Goal: Task Accomplishment & Management: Manage account settings

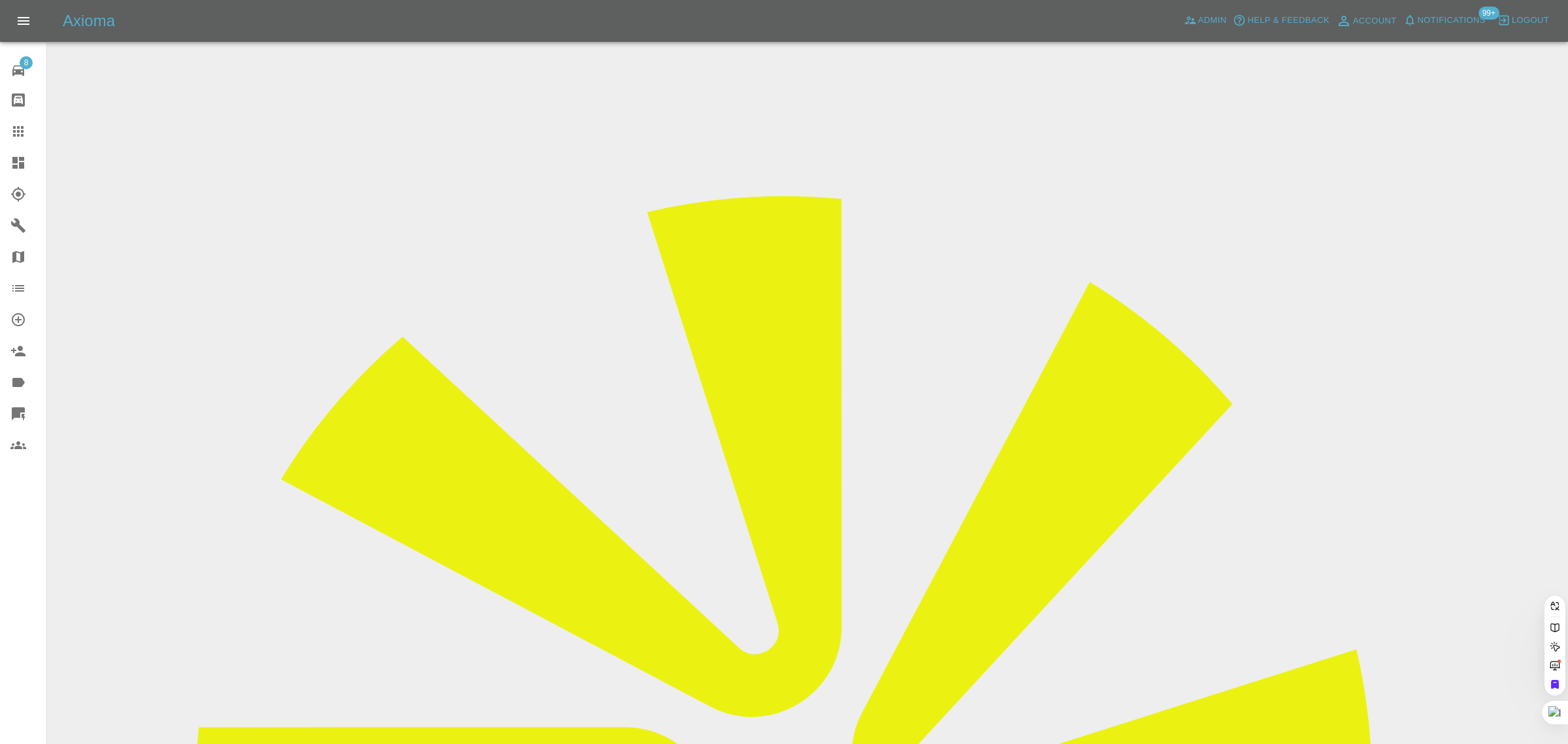
paste input "[EMAIL_ADDRESS][DOMAIN_NAME]"
type input "[EMAIL_ADDRESS][DOMAIN_NAME]"
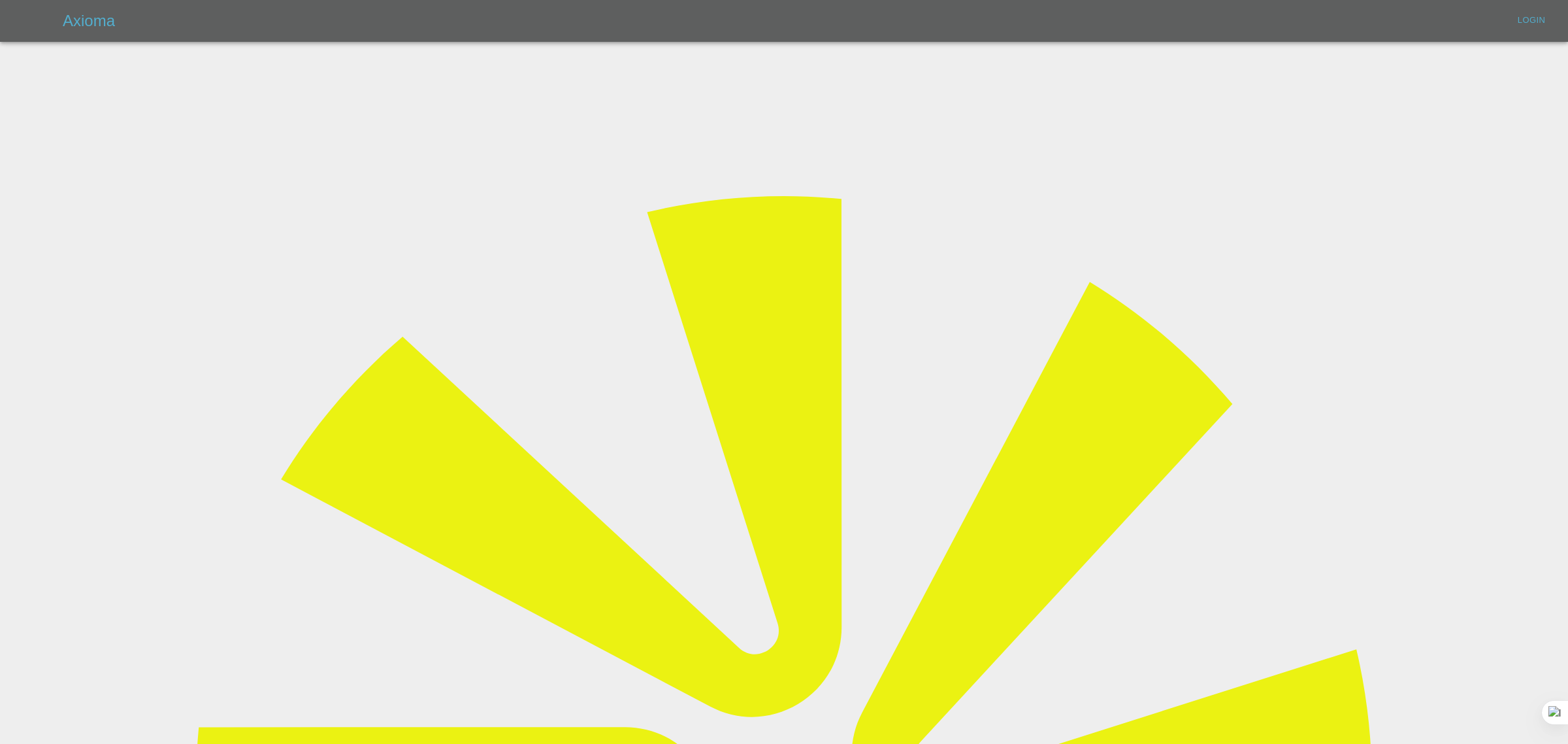
type input "[EMAIL_ADDRESS][DOMAIN_NAME]"
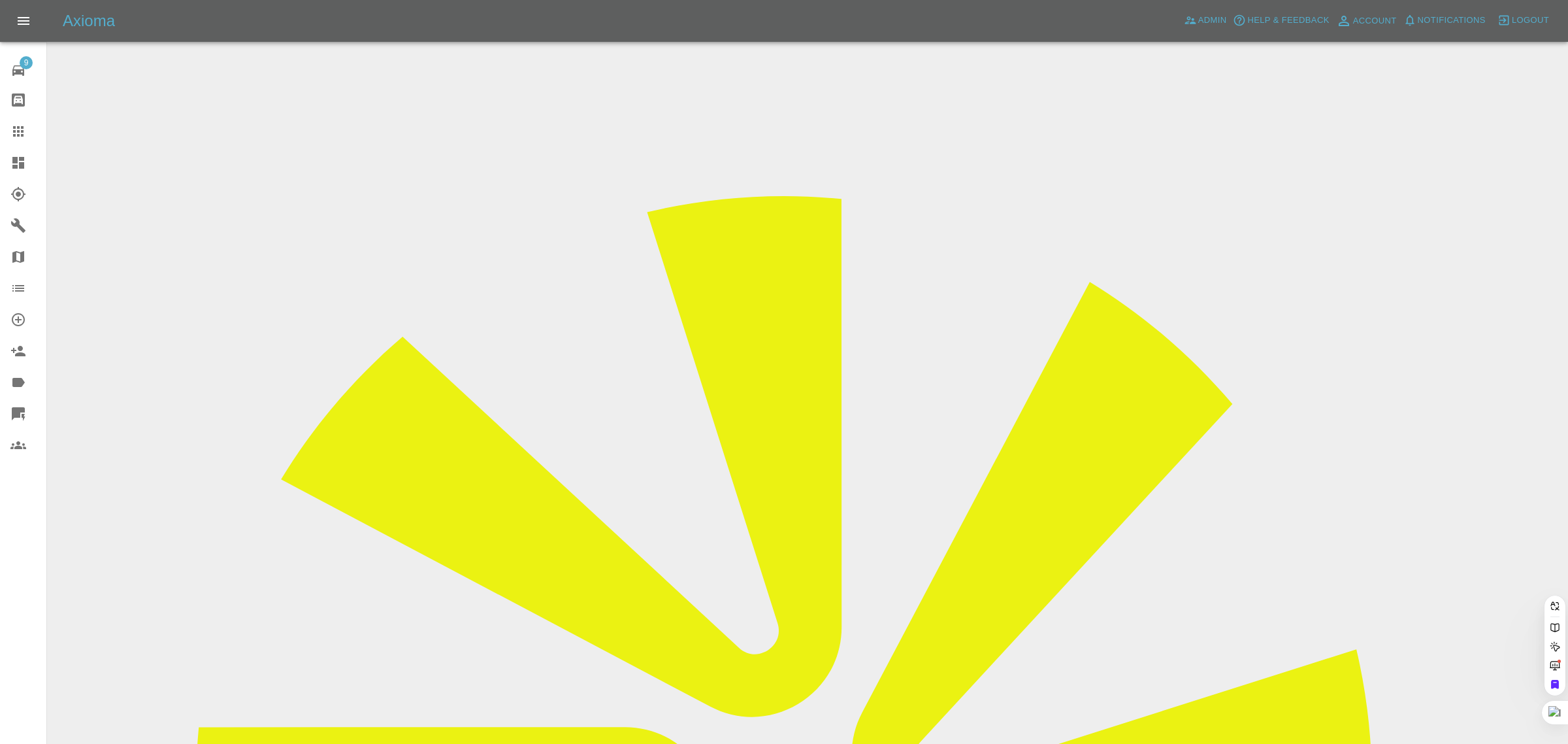
paste input "[EMAIL_ADDRESS][DOMAIN_NAME]"
type input "[EMAIL_ADDRESS][DOMAIN_NAME]"
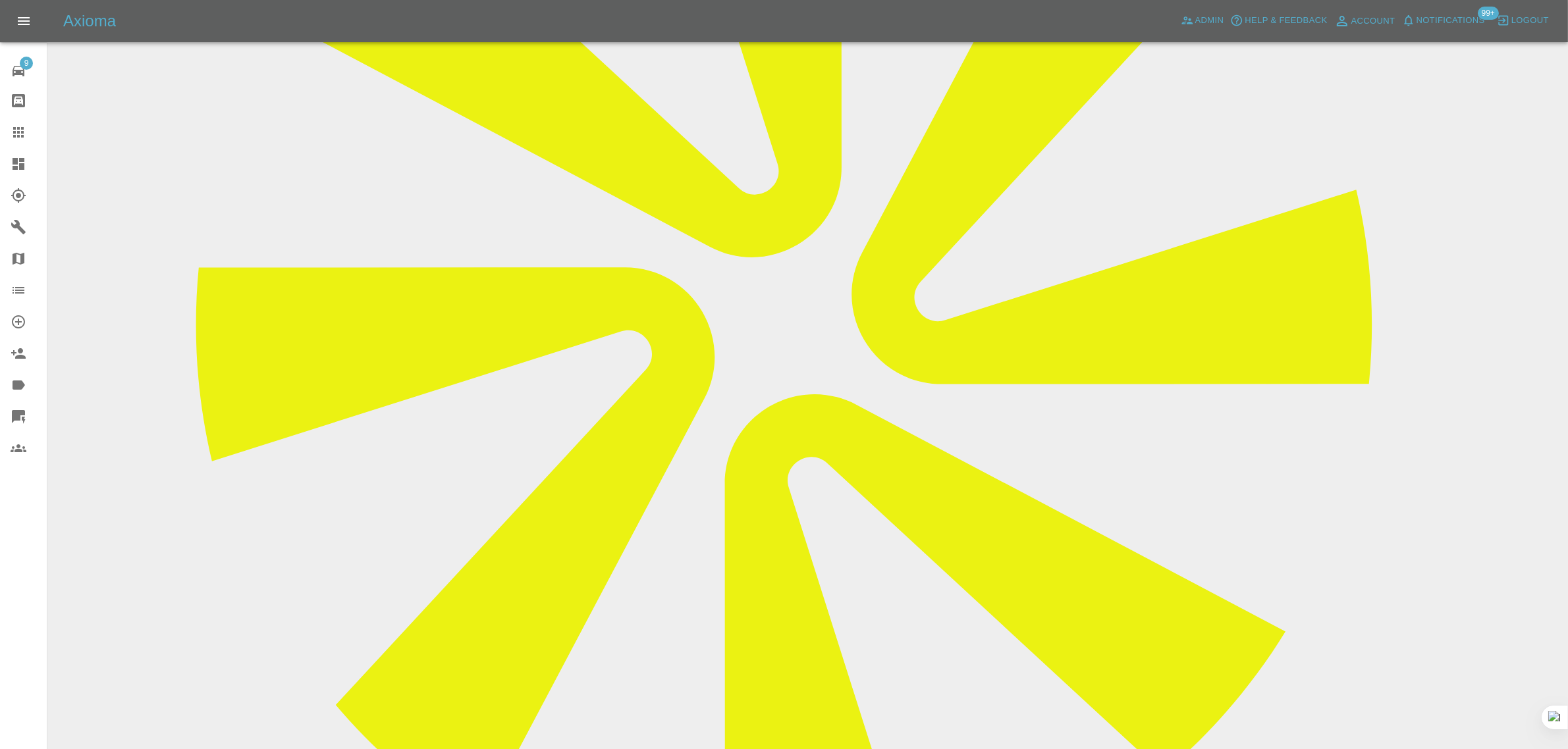
scroll to position [493, 0]
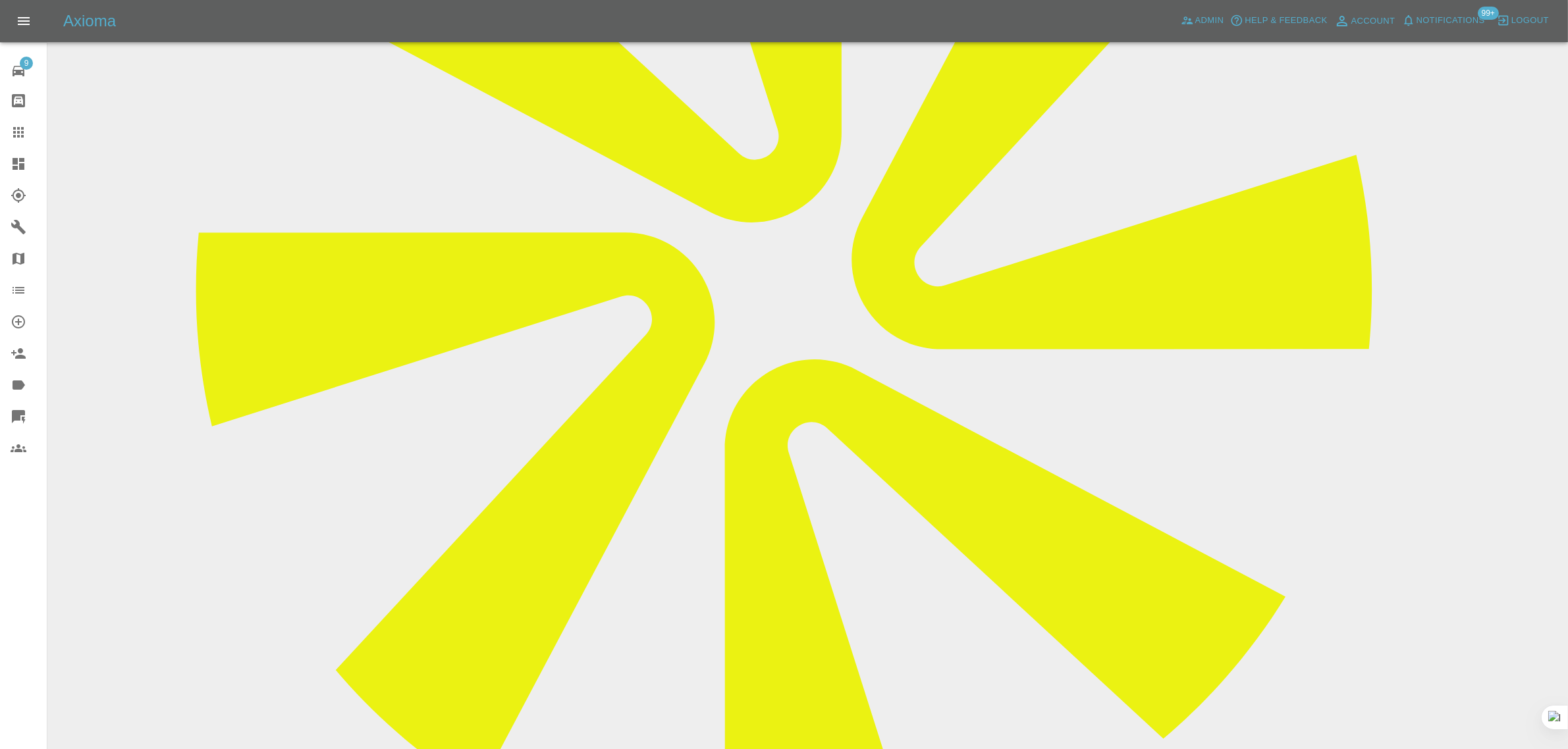
paste textarea "Good morning, Imogen. Please quote only for the front damage."
type textarea "Good morning, Imogen. Please quote only for the front damage."
click at [24, 126] on icon at bounding box center [18, 132] width 16 height 16
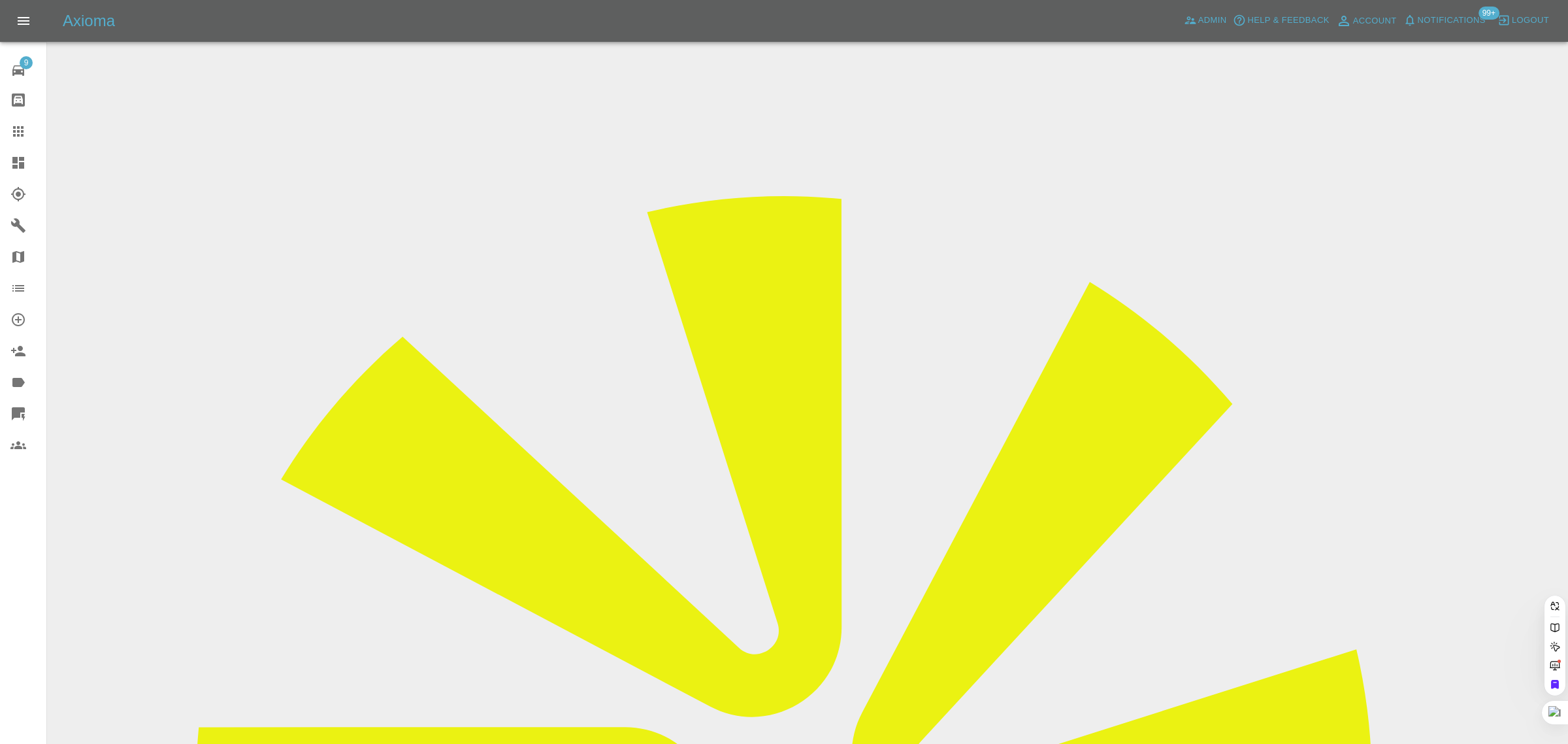
paste input "[PERSON_NAME][EMAIL_ADDRESS][DOMAIN_NAME]"
type input "[PERSON_NAME][EMAIL_ADDRESS][DOMAIN_NAME]"
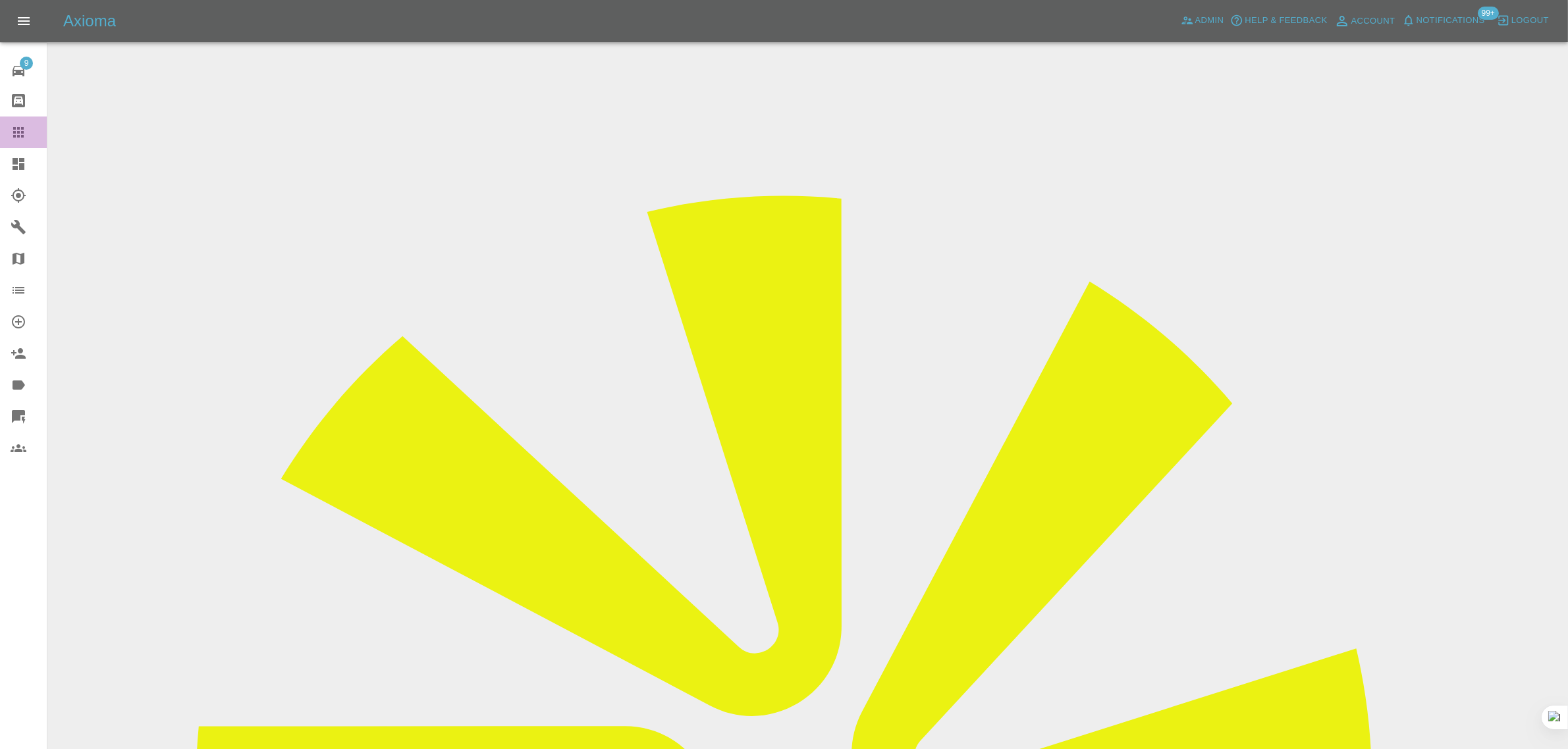
click at [12, 137] on icon at bounding box center [18, 132] width 16 height 16
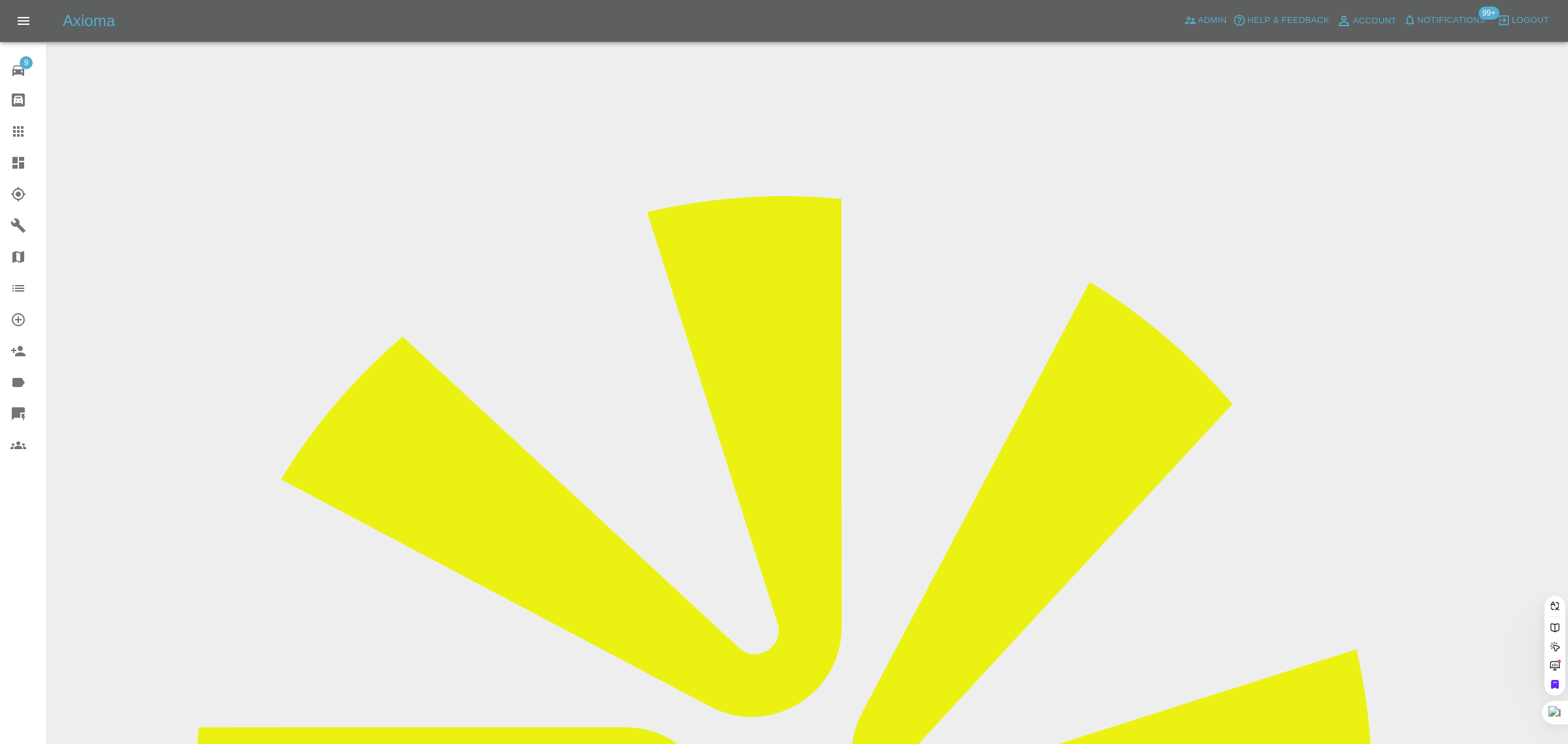
paste input "WN68 AOS"
type input "WN68 AOS"
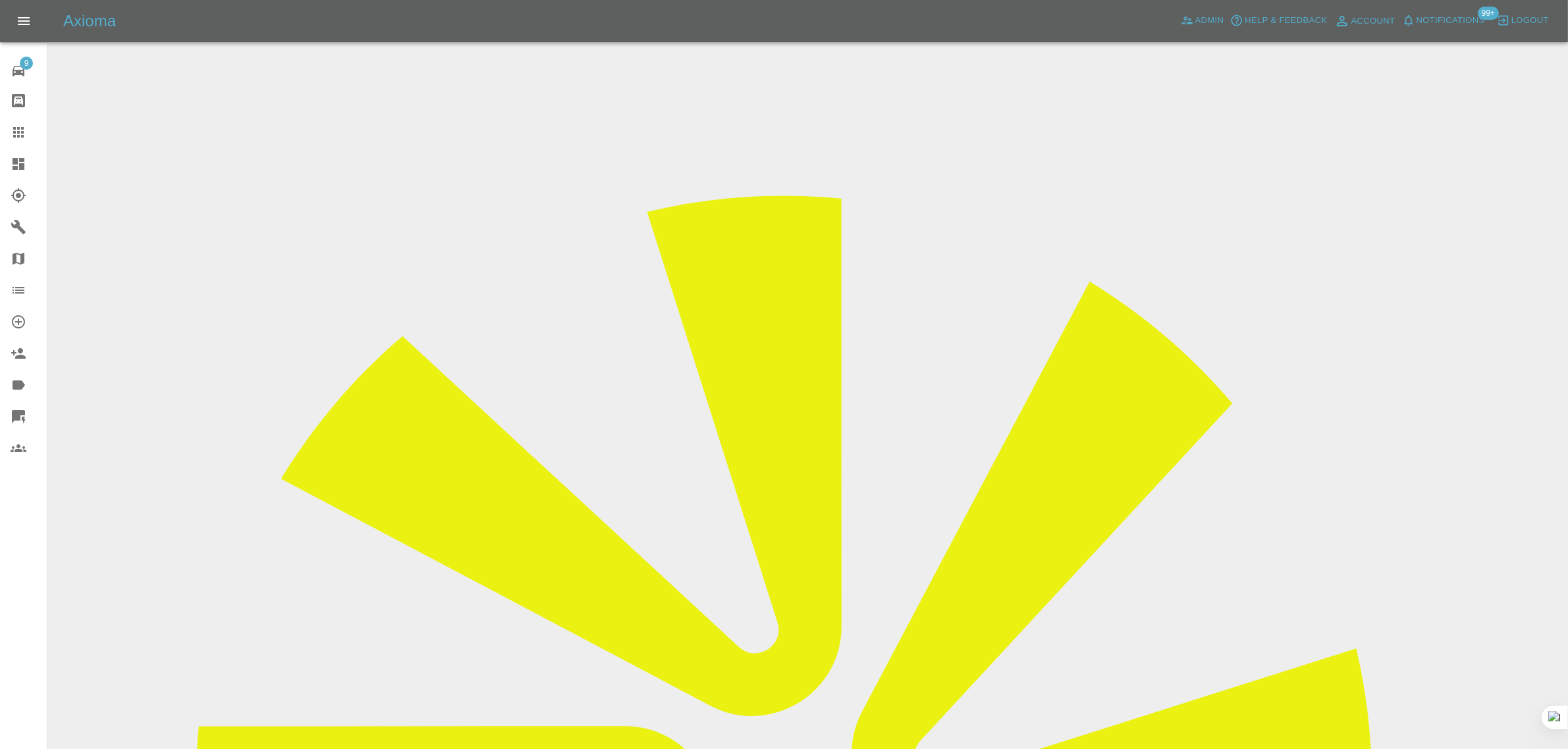
click at [23, 133] on icon at bounding box center [18, 132] width 10 height 10
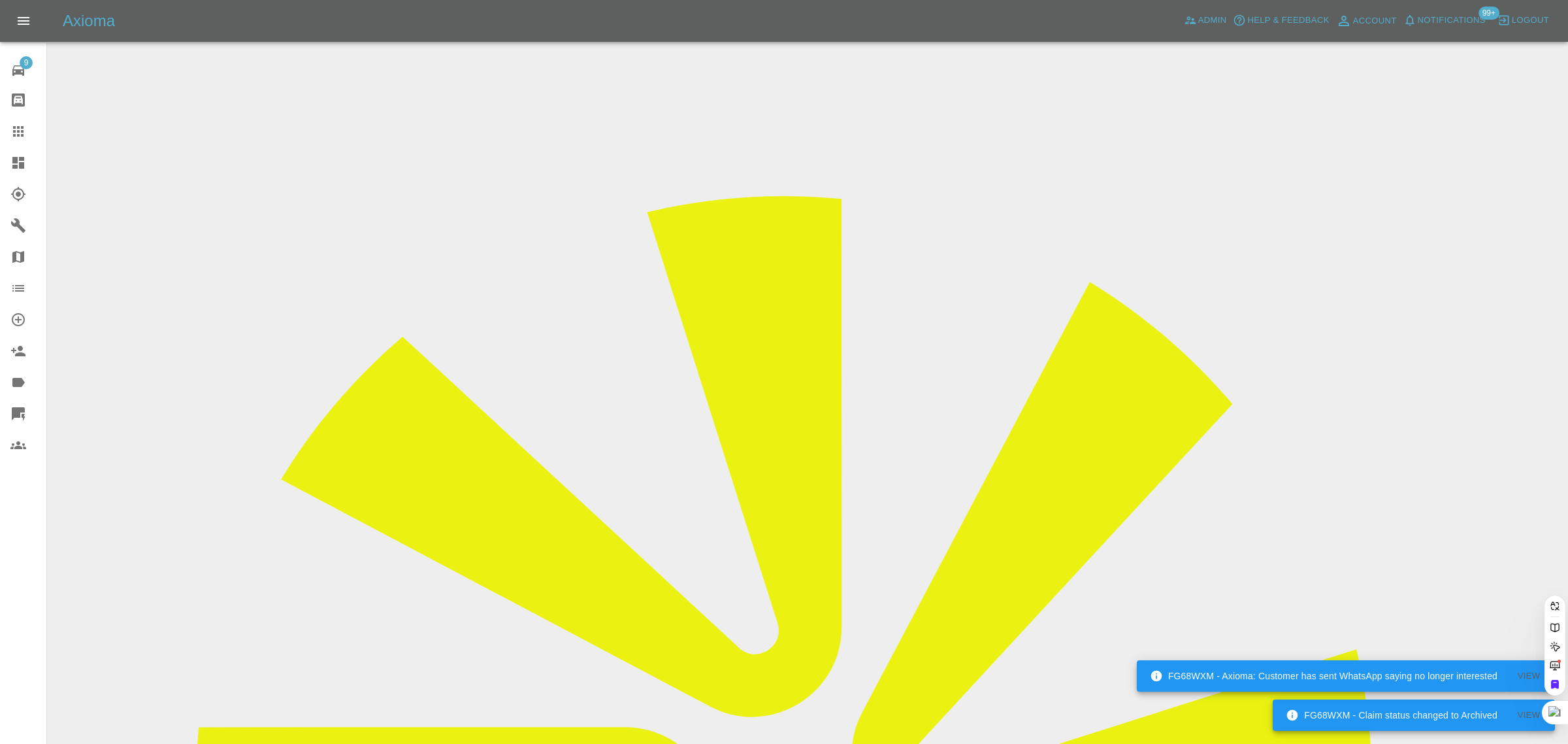
paste input "[EMAIL_ADDRESS][DOMAIN_NAME]"
type input "[EMAIL_ADDRESS][DOMAIN_NAME]"
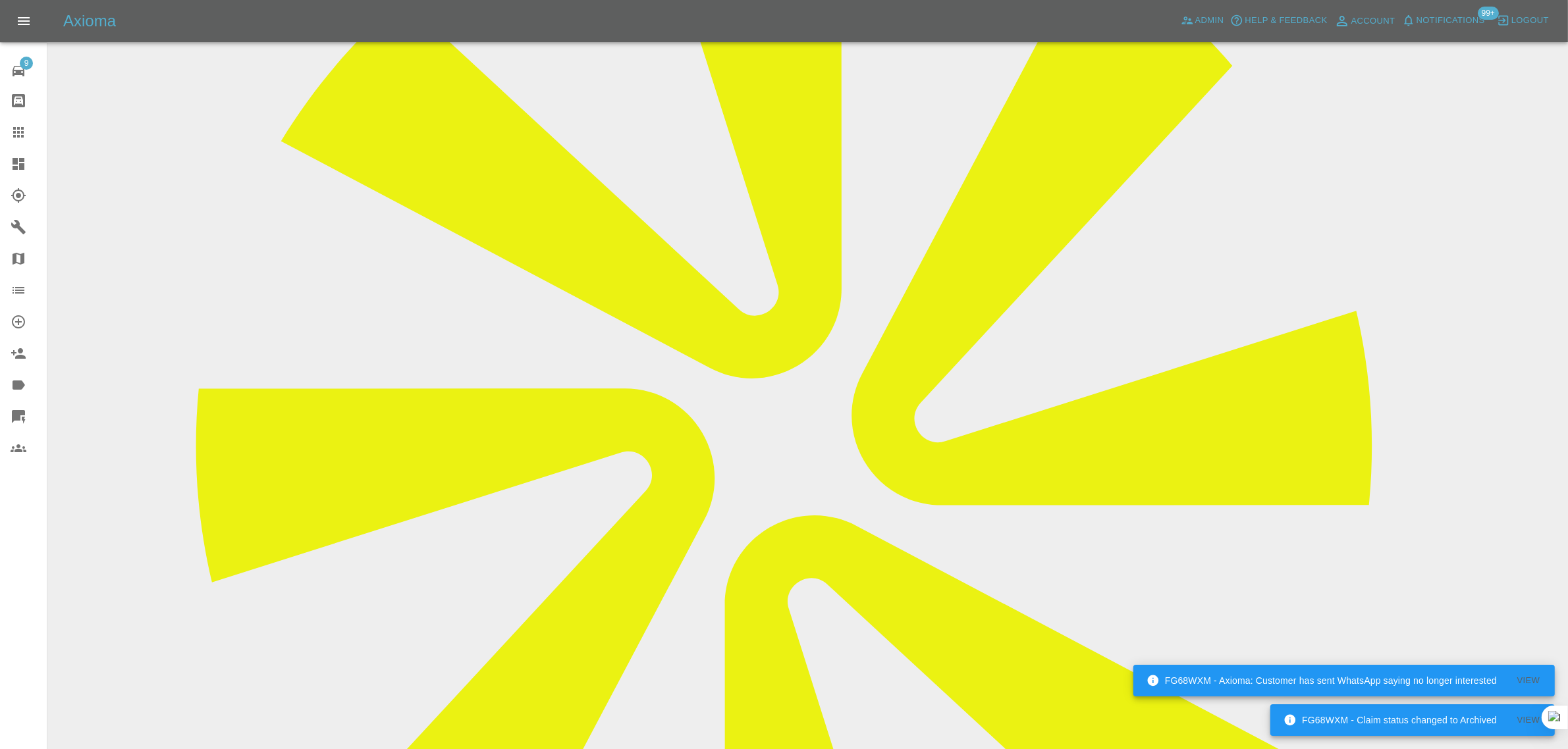
scroll to position [576, 0]
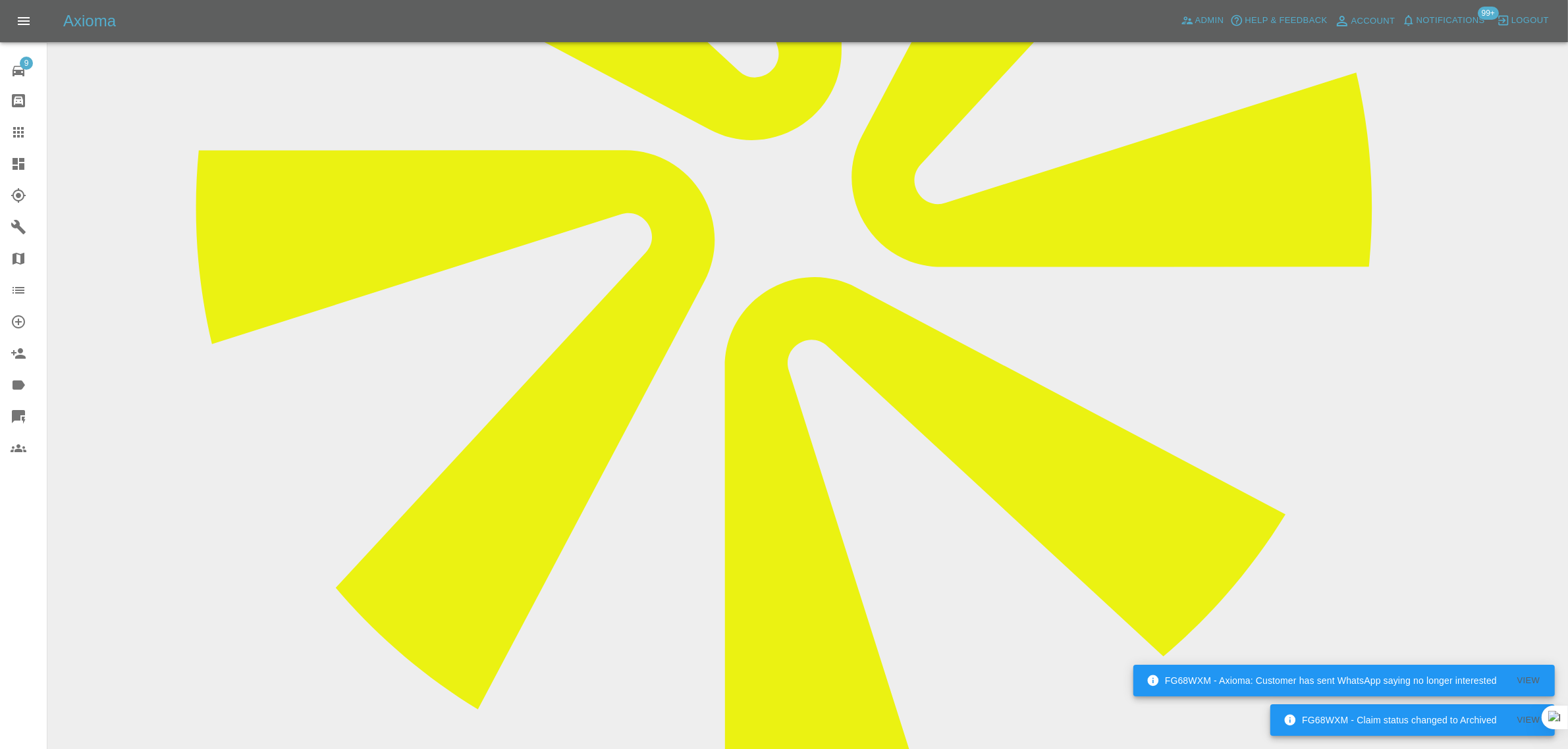
paste textarea "[PERSON_NAME] attended but it was raining very heavily so couldn't undertake it…"
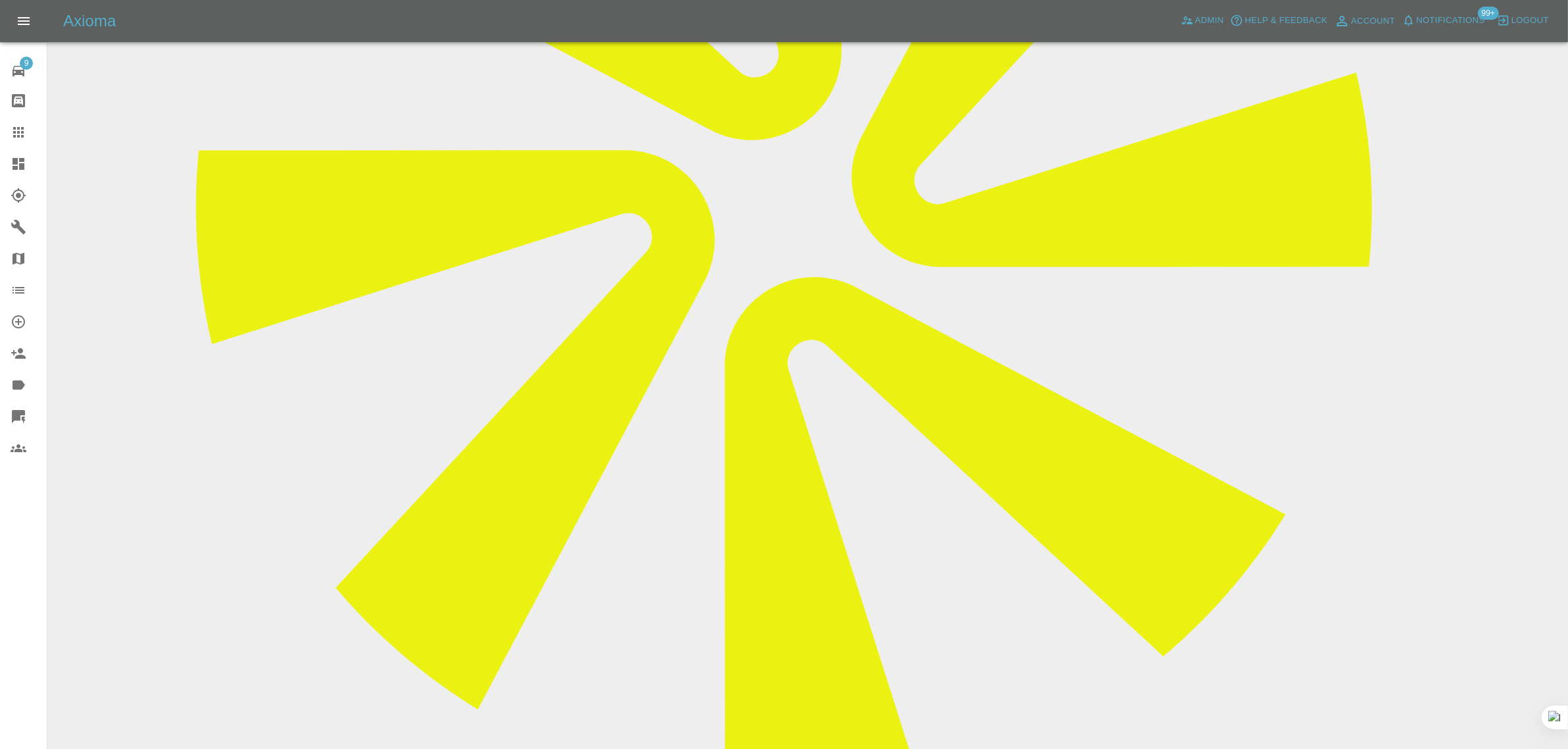
type textarea "[PERSON_NAME] attended but it was raining very heavily so couldn't undertake it…"
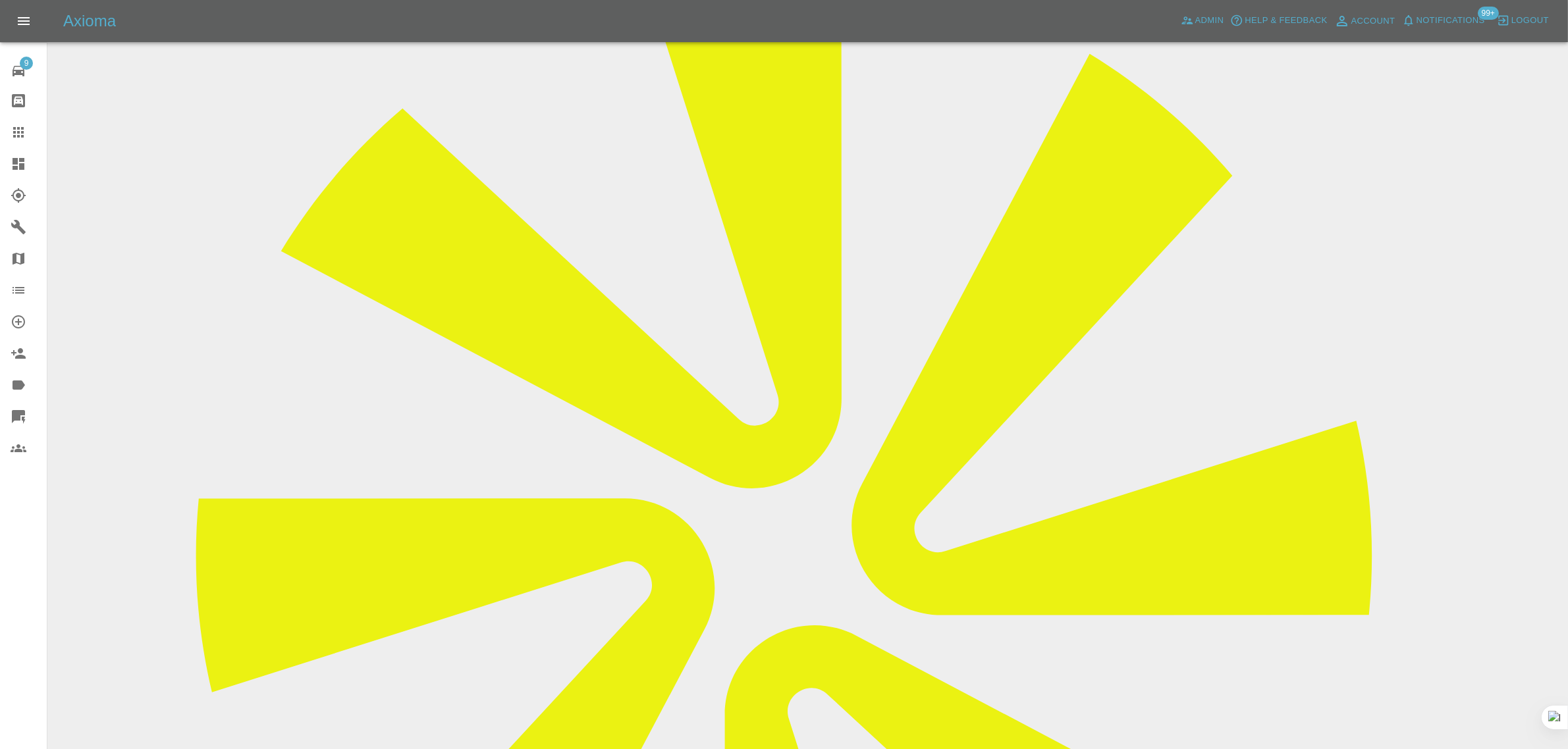
scroll to position [411, 0]
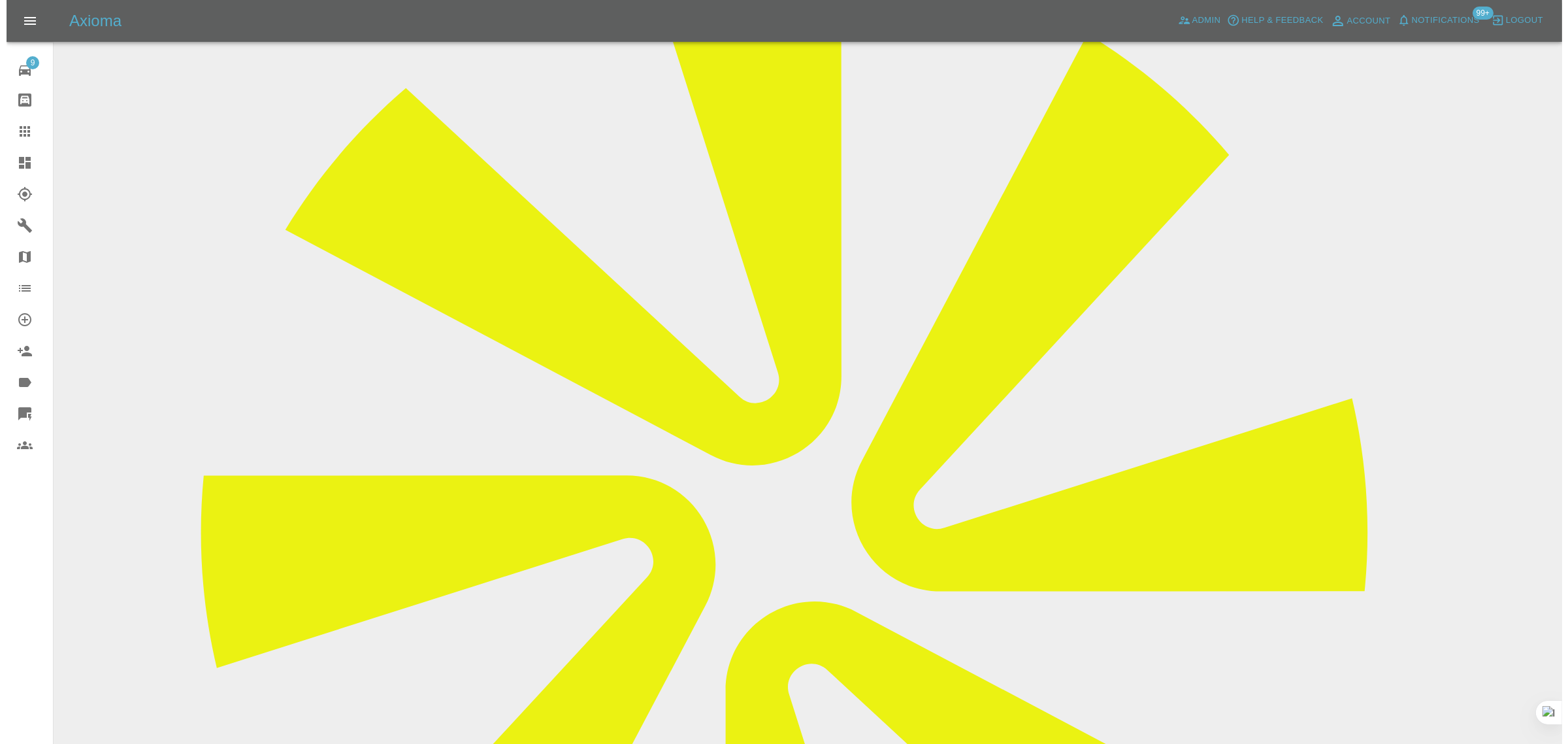
scroll to position [245, 0]
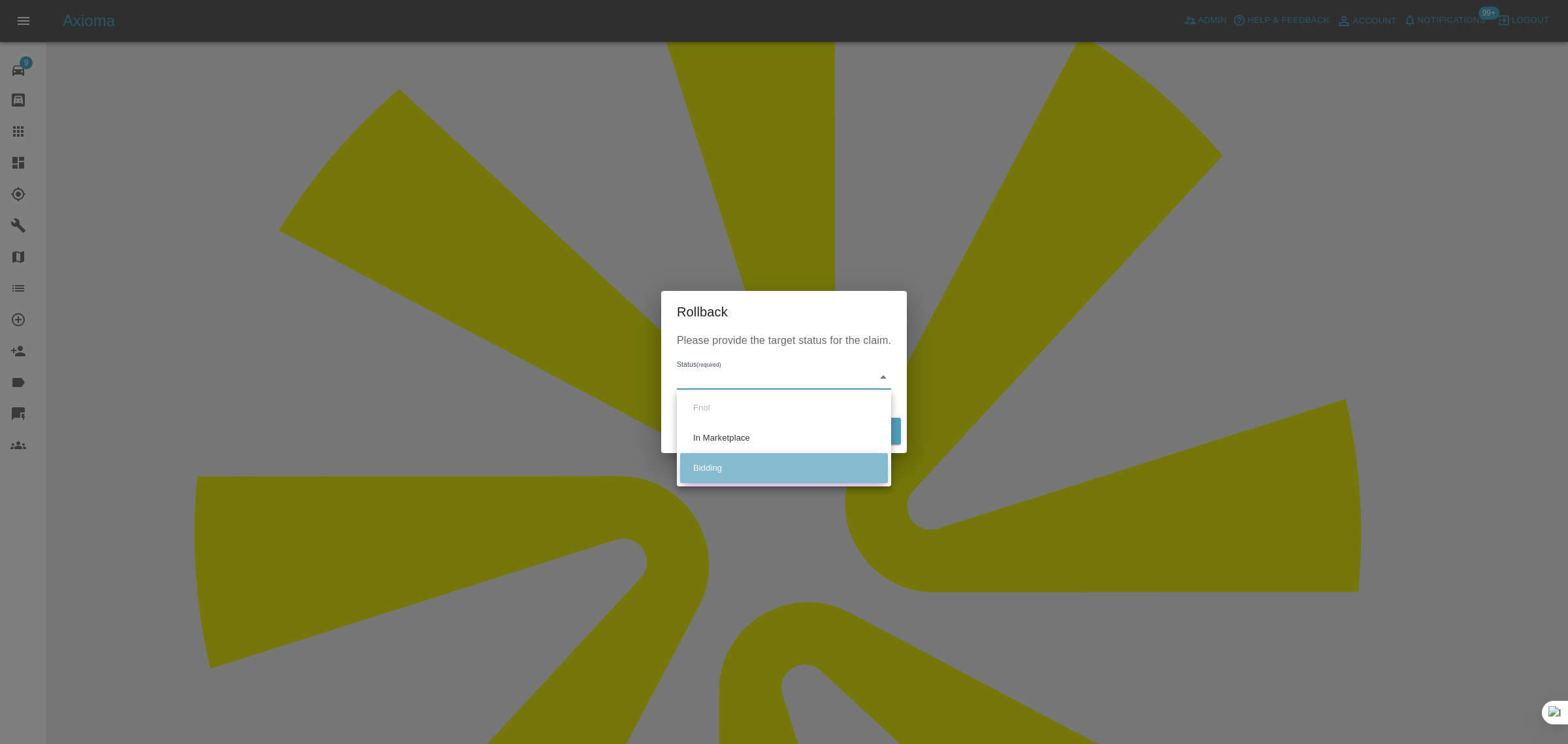
click at [724, 469] on li "Bidding" at bounding box center [784, 468] width 208 height 30
type input "bidding"
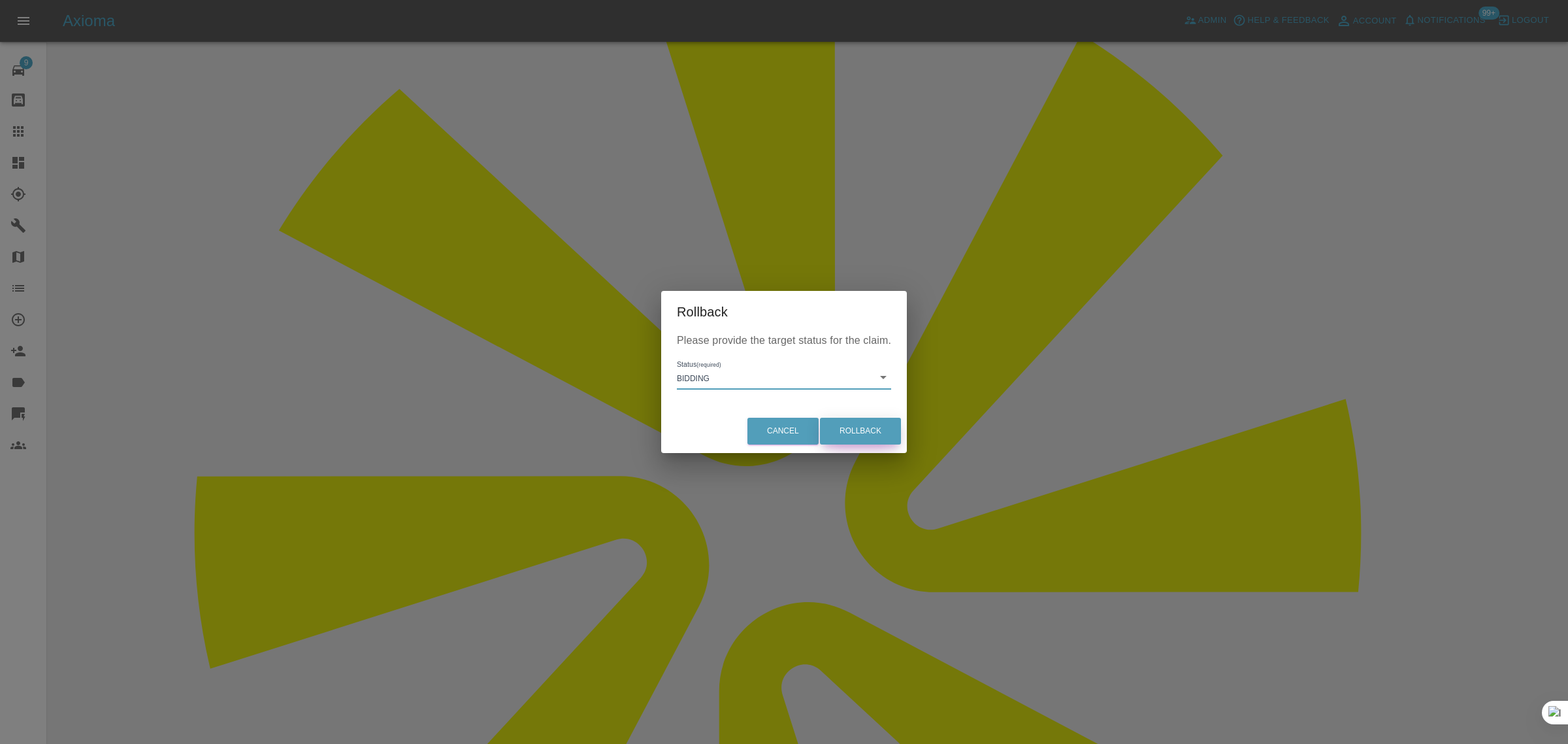
click at [851, 424] on button "Rollback" at bounding box center [860, 431] width 81 height 27
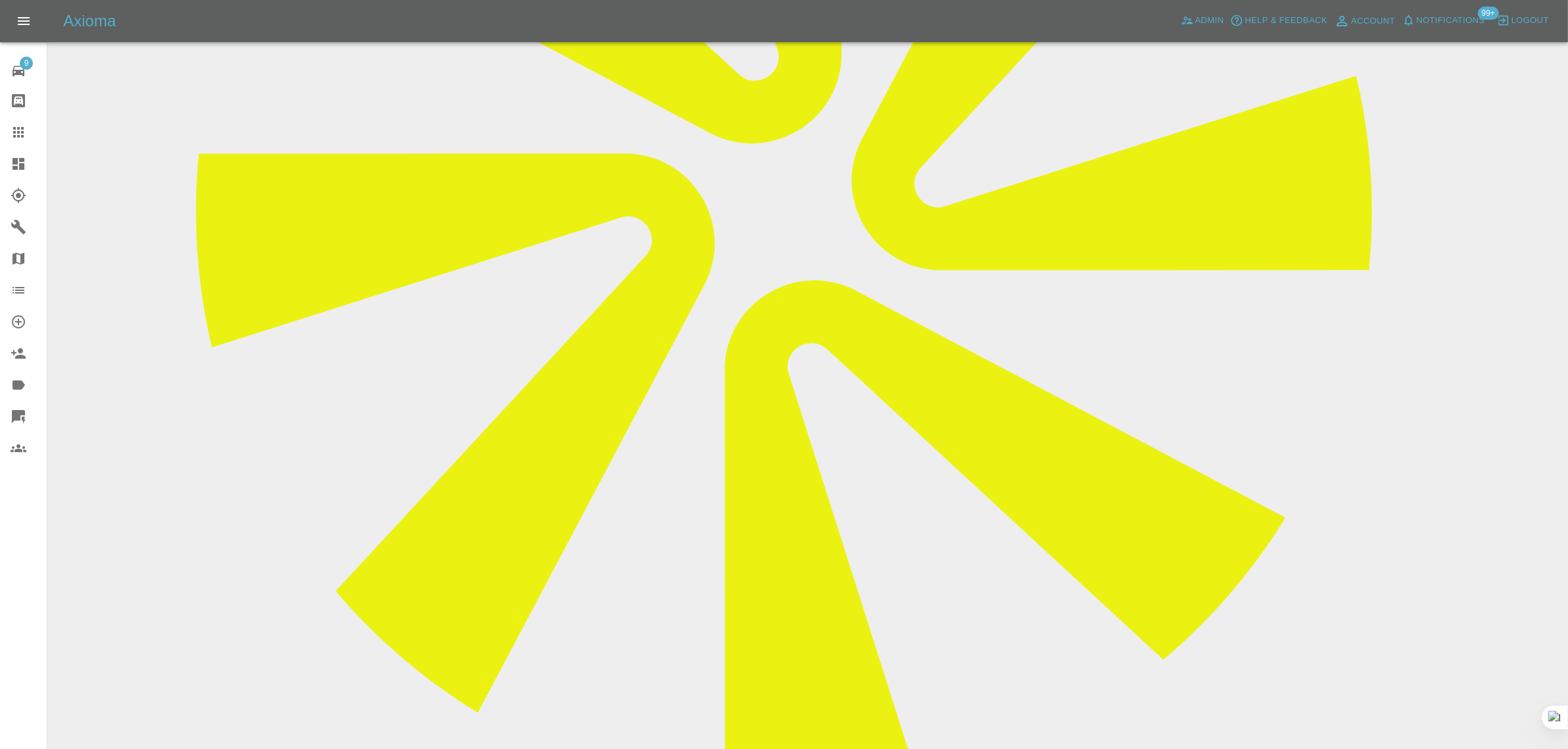
scroll to position [576, 0]
